Goal: Transaction & Acquisition: Subscribe to service/newsletter

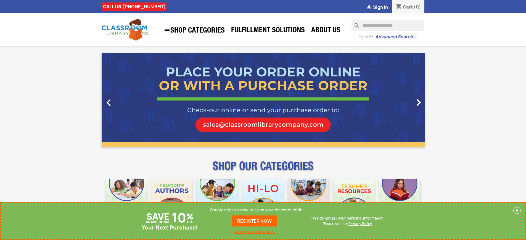
click at [255, 210] on p "+ Simply register now to claim your discount code" at bounding box center [255, 211] width 96 height 6
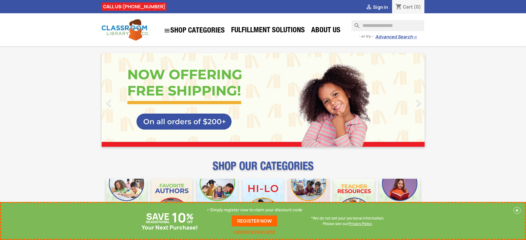
click at [255, 210] on p "+ Simply register now to claim your discount code" at bounding box center [255, 211] width 96 height 6
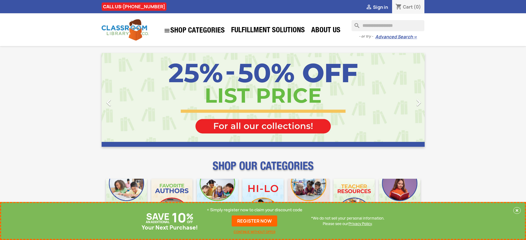
click at [255, 210] on p "+ Simply register now to claim your discount code" at bounding box center [255, 211] width 96 height 6
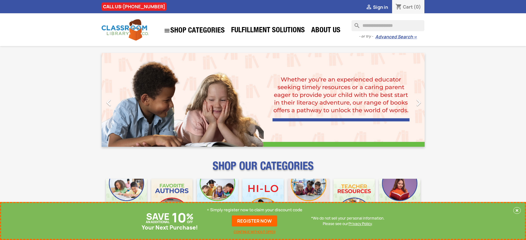
click at [255, 210] on p "+ Simply register now to claim your discount code" at bounding box center [255, 211] width 96 height 6
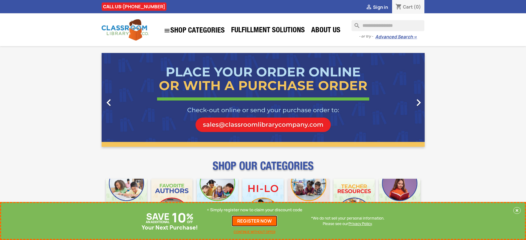
click at [255, 221] on link "REGISTER NOW" at bounding box center [255, 221] width 46 height 11
